Goal: Information Seeking & Learning: Learn about a topic

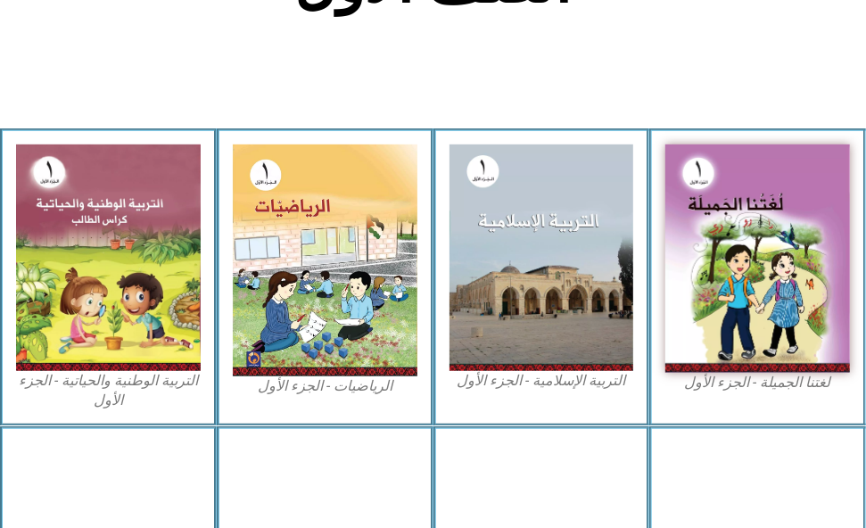
scroll to position [557, 0]
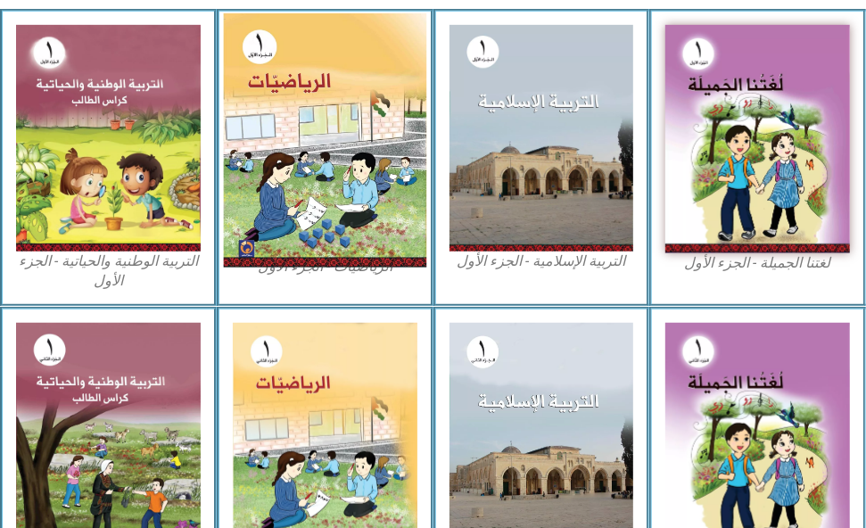
click at [321, 132] on img at bounding box center [324, 140] width 202 height 254
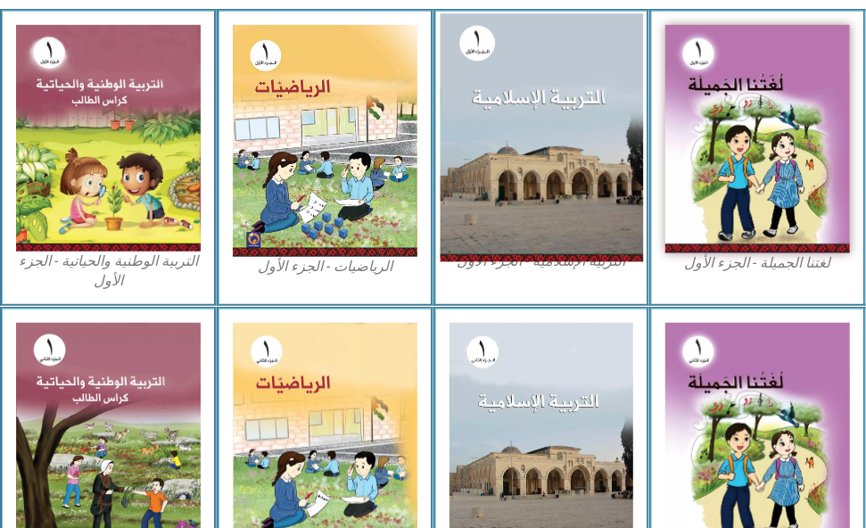
click at [562, 205] on img at bounding box center [540, 138] width 202 height 249
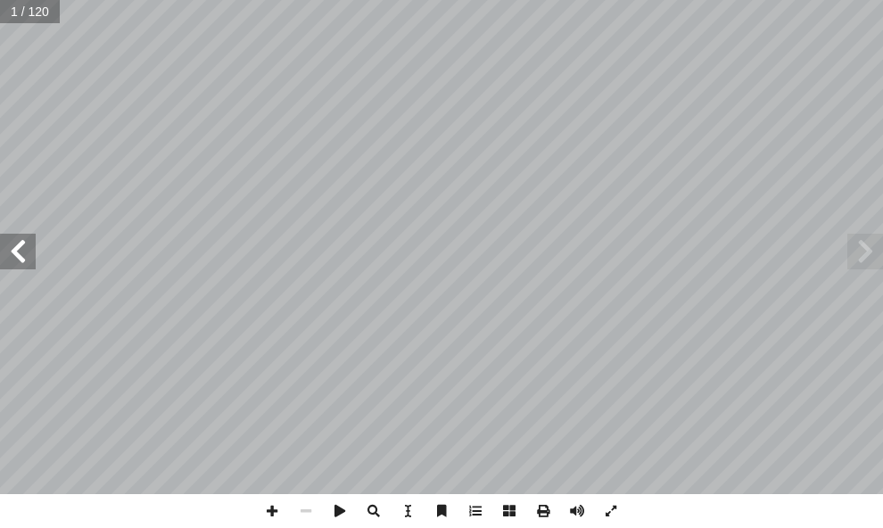
click at [15, 243] on span at bounding box center [18, 252] width 36 height 36
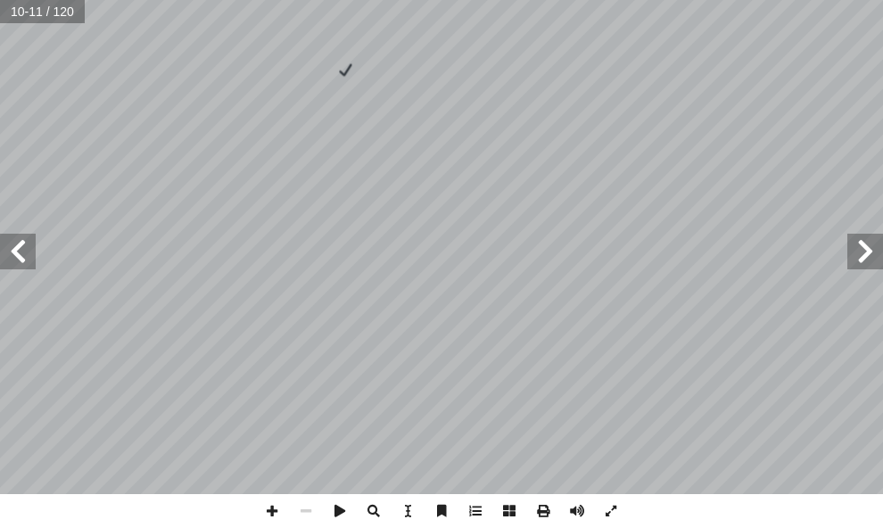
click at [15, 243] on span at bounding box center [18, 252] width 36 height 36
click at [472, 513] on span at bounding box center [475, 511] width 34 height 34
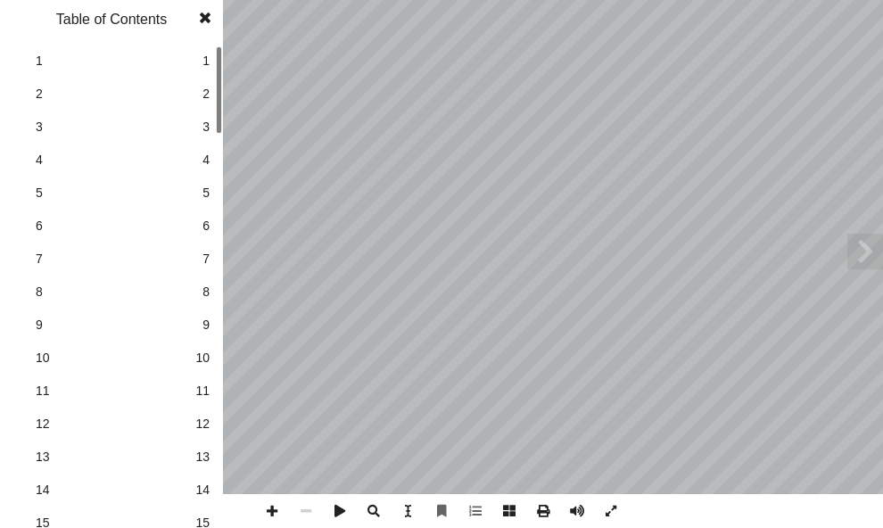
click at [201, 354] on span "10" at bounding box center [202, 358] width 14 height 19
click at [205, 16] on span at bounding box center [205, 18] width 32 height 36
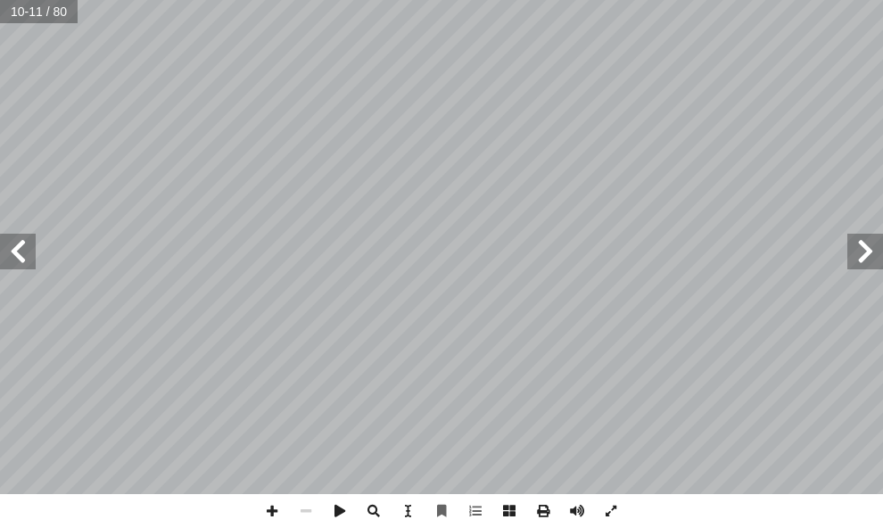
click at [21, 264] on span at bounding box center [18, 252] width 36 height 36
click at [275, 506] on span at bounding box center [272, 511] width 34 height 34
click at [28, 251] on span at bounding box center [18, 252] width 36 height 36
click at [0, 120] on html "الصفحة الرئيسية الصف الأول الصف الثاني الصف الثالث الصف الرابع الصف الخامس الصف…" at bounding box center [441, 60] width 883 height 120
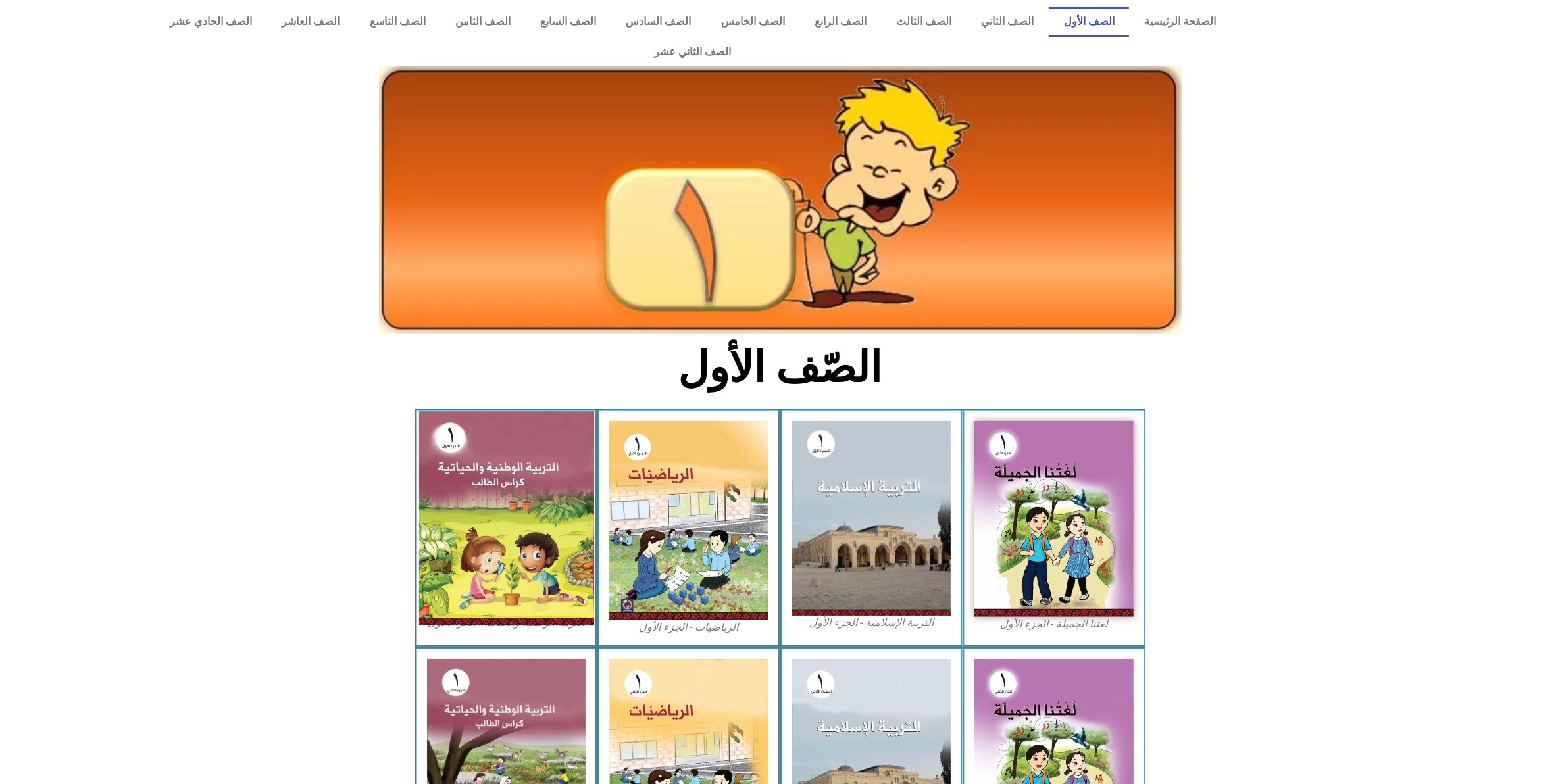
click at [512, 412] on img at bounding box center [505, 518] width 175 height 214
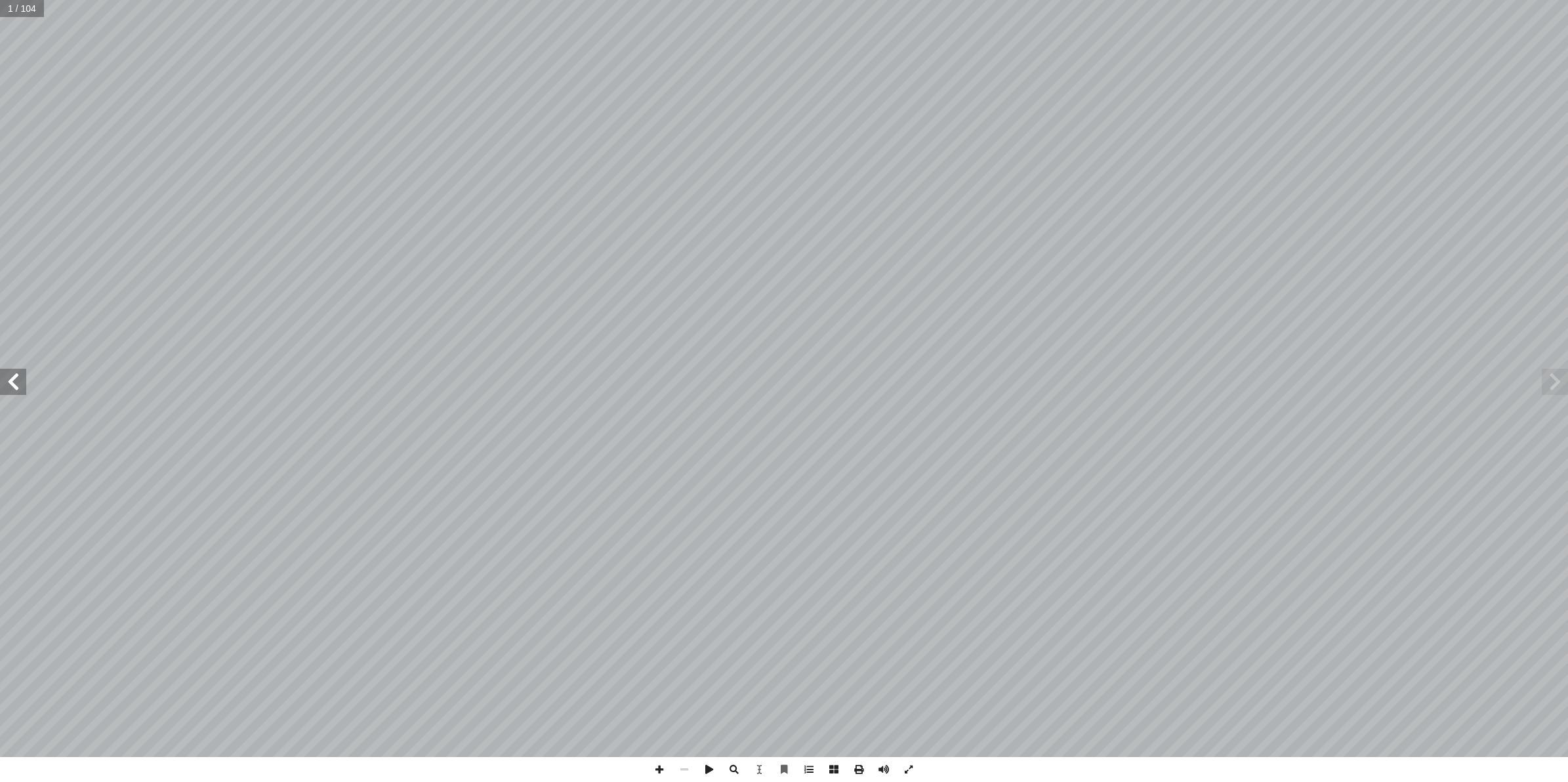
click at [21, 379] on span at bounding box center [13, 382] width 26 height 26
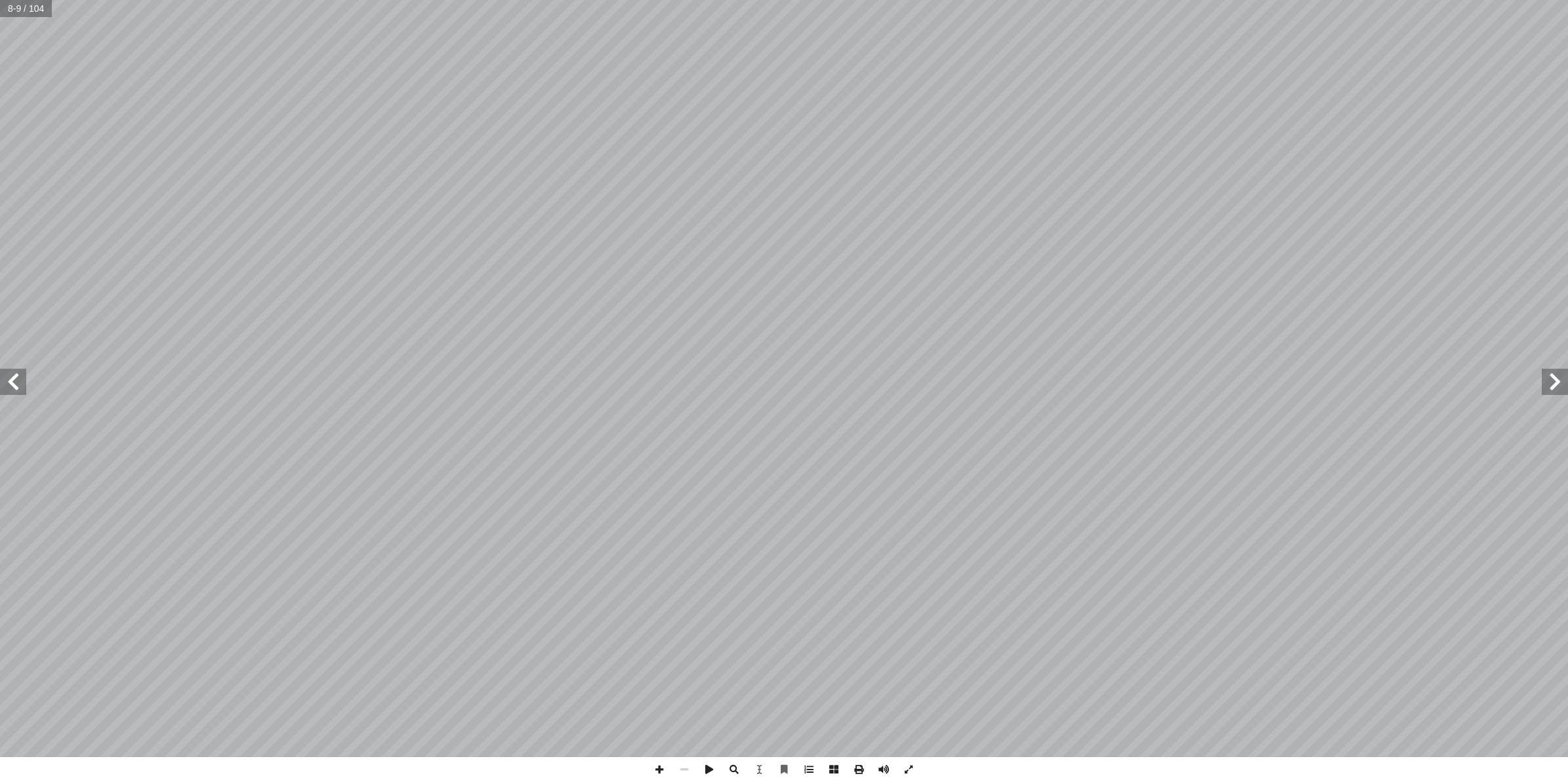
click at [21, 380] on span at bounding box center [13, 382] width 26 height 26
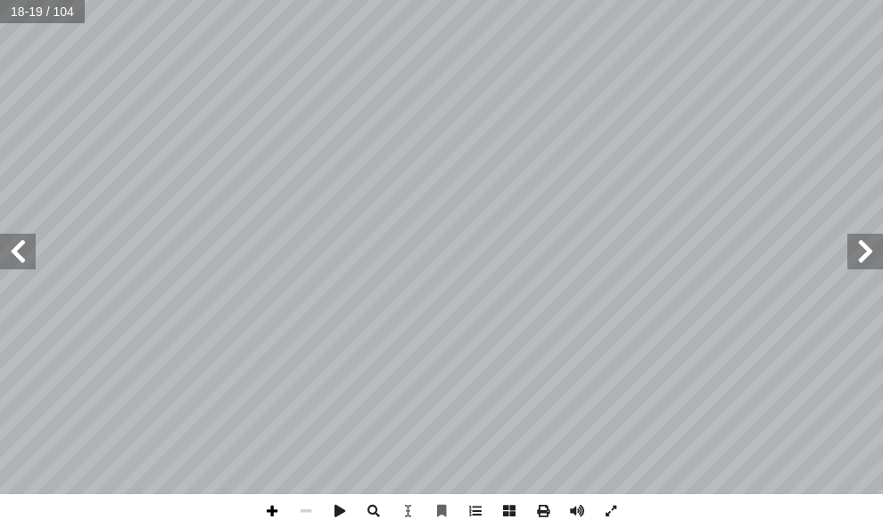
click at [283, 509] on span at bounding box center [272, 511] width 34 height 34
